Goal: Task Accomplishment & Management: Use online tool/utility

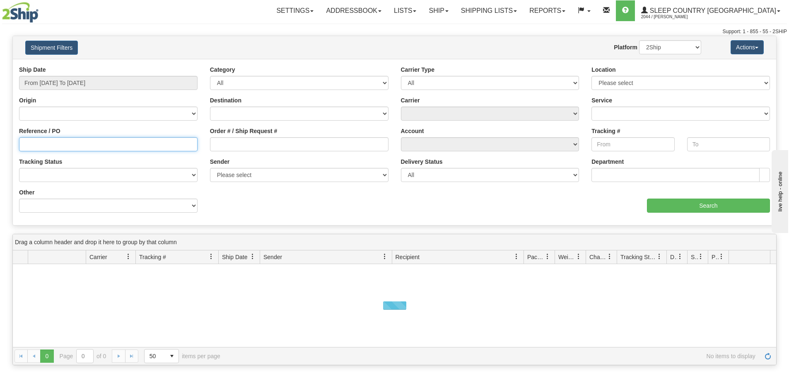
click at [81, 141] on input "Reference / PO" at bounding box center [108, 144] width 179 height 14
paste input "1059756"
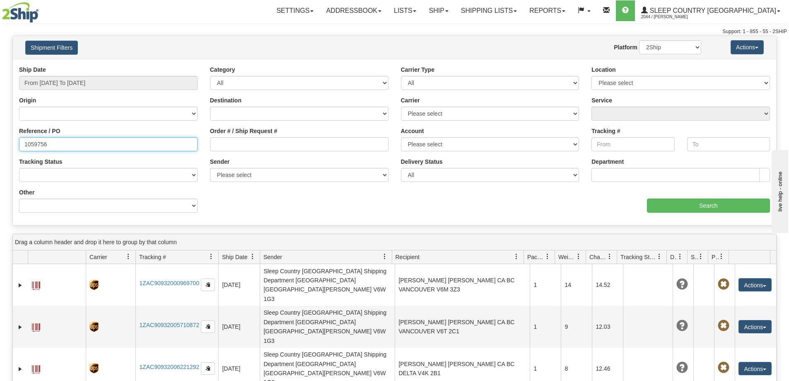
type input "1059756"
click at [100, 86] on input "From [DATE] To [DATE]" at bounding box center [108, 83] width 179 height 14
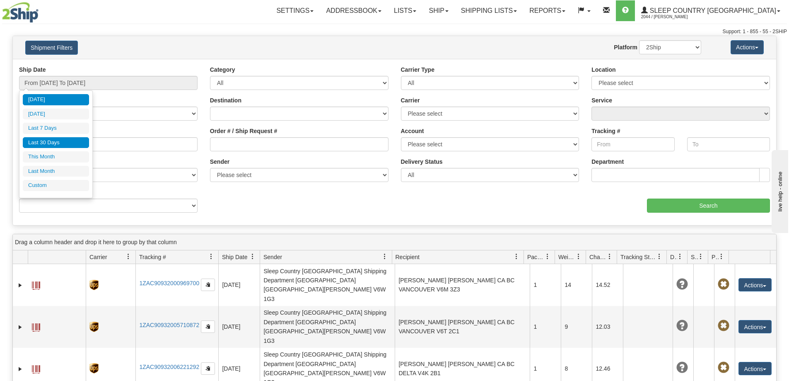
click at [74, 139] on li "Last 30 Days" at bounding box center [56, 142] width 66 height 11
type input "From [DATE] To [DATE]"
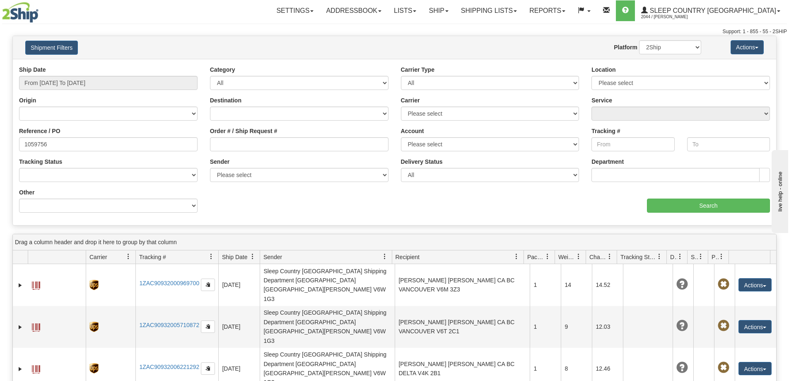
click at [688, 197] on div "aaa Search" at bounding box center [586, 200] width 382 height 24
click at [687, 204] on input "Search" at bounding box center [708, 205] width 123 height 14
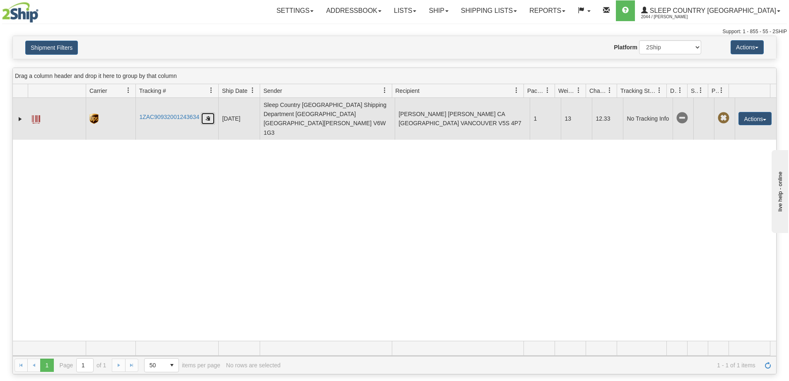
click at [212, 112] on button "button" at bounding box center [208, 118] width 14 height 12
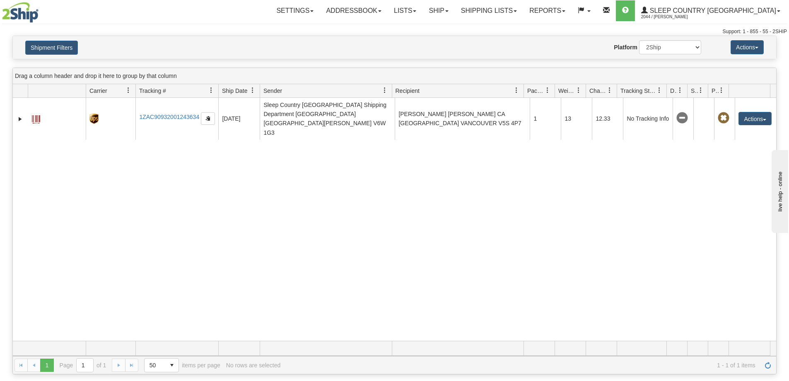
click at [114, 271] on div "31749312 2044 1ZAC90932001243634 [DATE] [DATE] 12:42:59 PM Sleep Country [GEOGR…" at bounding box center [394, 219] width 763 height 243
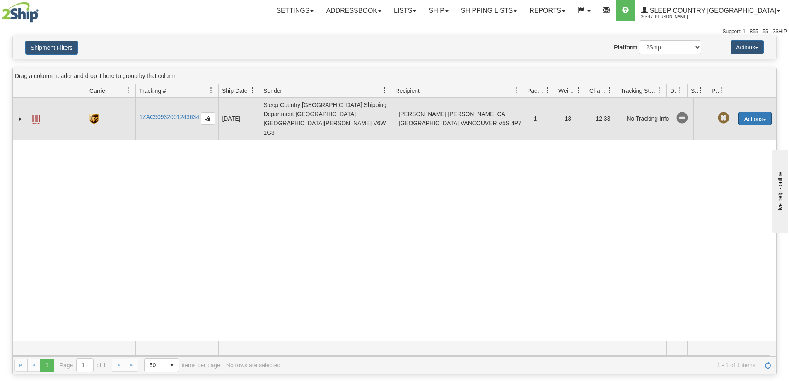
click at [746, 112] on button "Actions" at bounding box center [754, 118] width 33 height 13
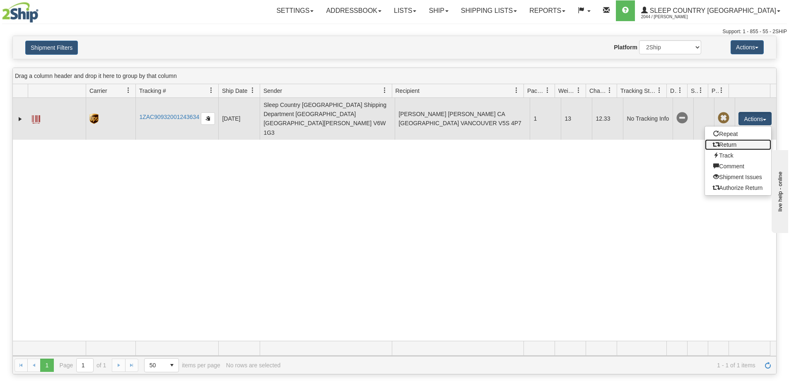
click at [729, 139] on link "Return" at bounding box center [738, 144] width 66 height 11
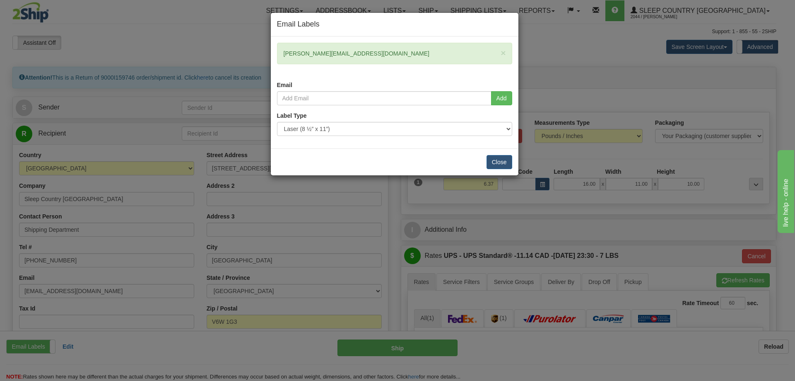
click at [397, 25] on h4 "Email Labels" at bounding box center [394, 24] width 235 height 11
click at [506, 163] on button "Close" at bounding box center [500, 162] width 26 height 14
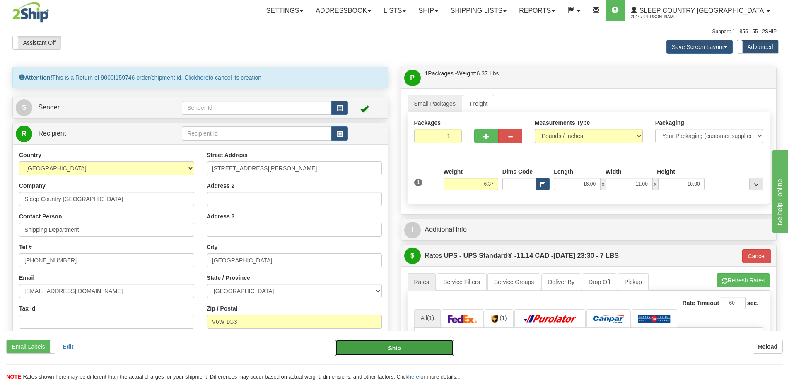
click at [381, 352] on button "Ship" at bounding box center [394, 347] width 119 height 17
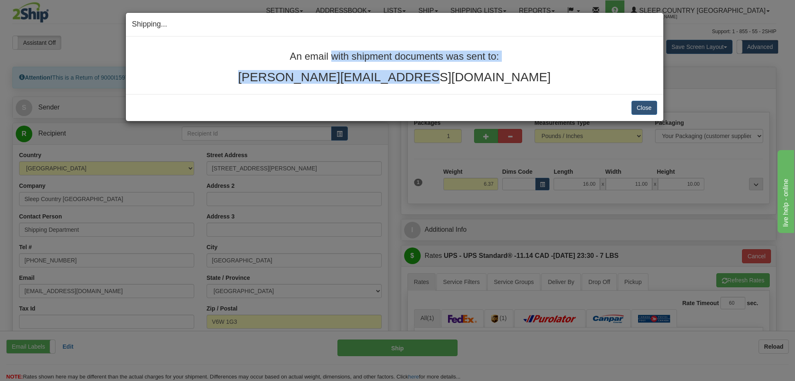
drag, startPoint x: 456, startPoint y: 78, endPoint x: 269, endPoint y: 49, distance: 188.6
click at [269, 49] on div "An email with shipment documents was sent to: robert@vanecom.ca" at bounding box center [395, 65] width 538 height 58
copy div "An email with shipment documents was sent to: robert@vanecom.ca"
drag, startPoint x: 662, startPoint y: 102, endPoint x: 655, endPoint y: 106, distance: 8.5
click at [662, 102] on div "Close Cancel Cancel Shipment and Quit Pickup Quit Pickup ONLY" at bounding box center [395, 107] width 538 height 27
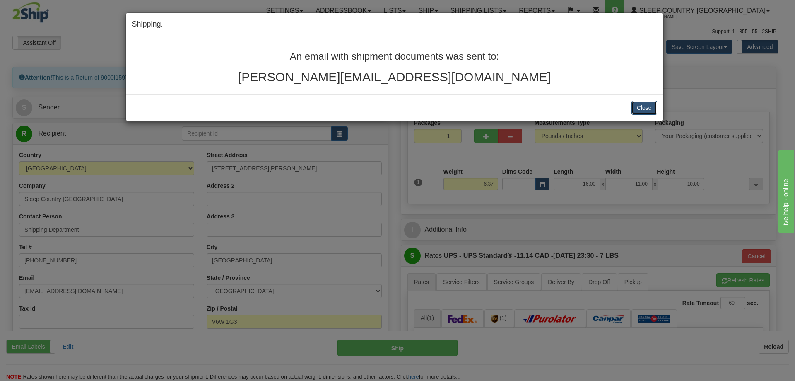
click at [647, 107] on button "Close" at bounding box center [645, 108] width 26 height 14
